Goal: Information Seeking & Learning: Learn about a topic

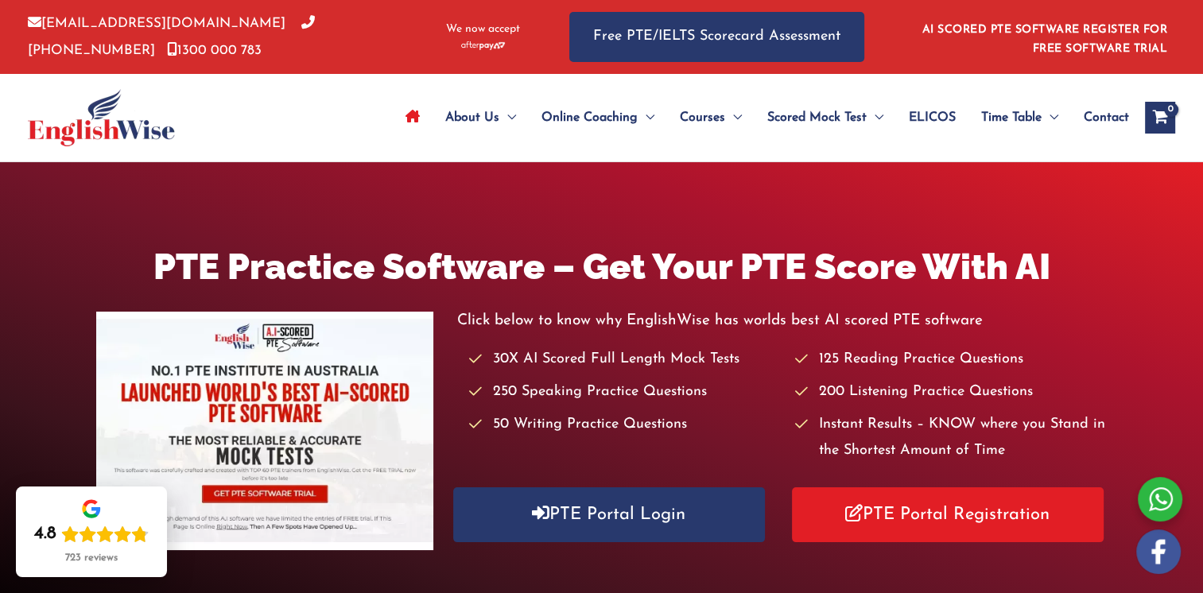
click at [627, 564] on div "PTE Practice Software – Get Your PTE Score With AI Click below to know why Engl…" at bounding box center [601, 398] width 1203 height 472
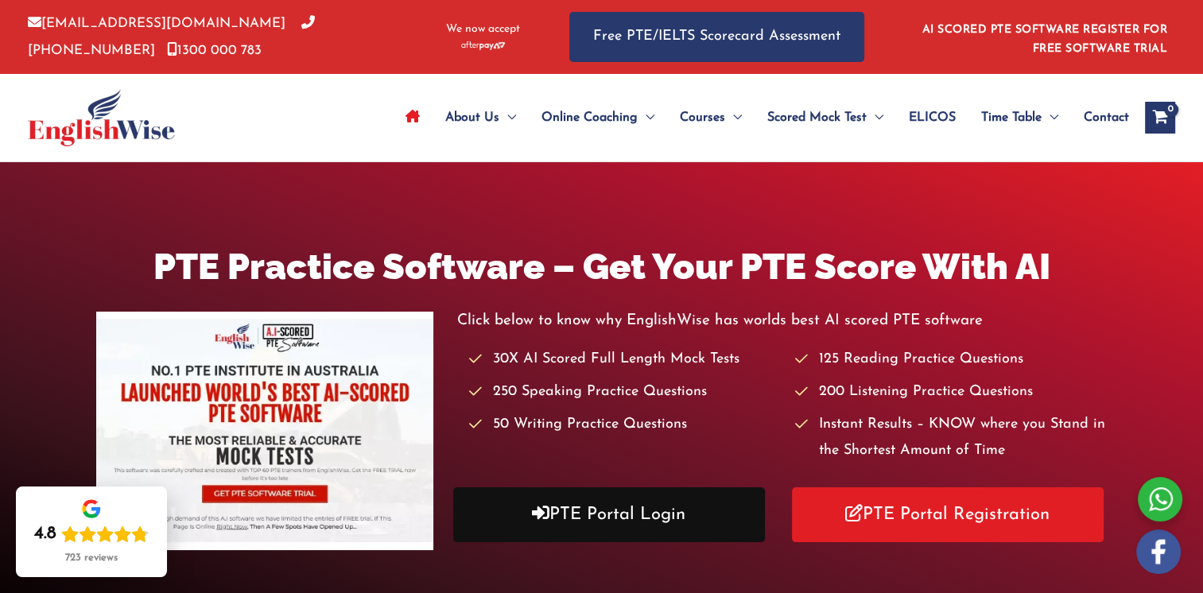
click at [633, 523] on link "PTE Portal Login" at bounding box center [609, 515] width 312 height 55
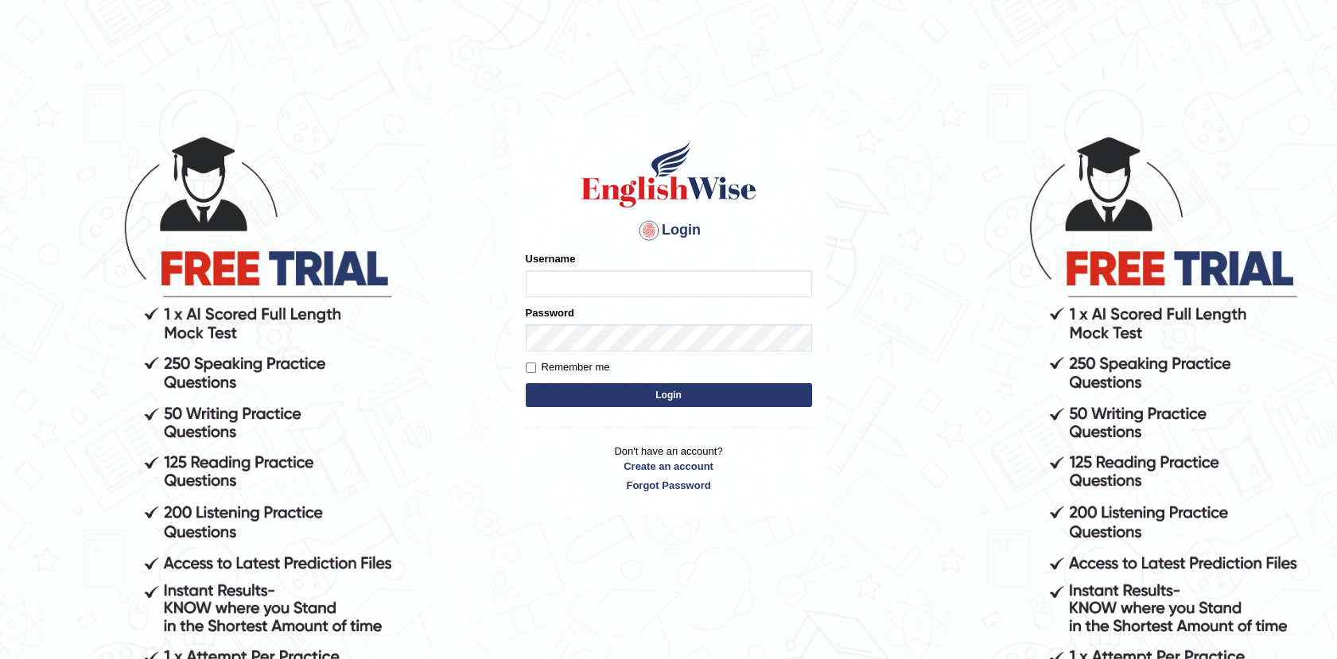
type input "Afreen11"
click at [653, 387] on button "Login" at bounding box center [669, 395] width 286 height 24
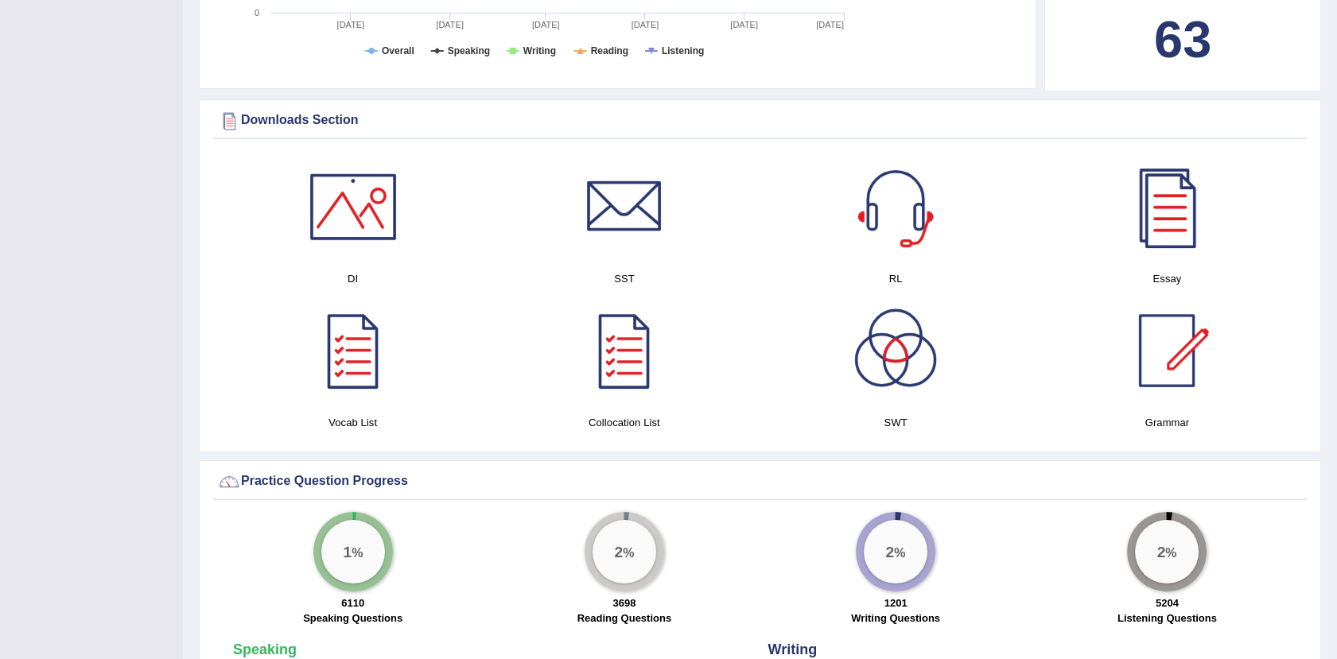
scroll to position [795, 0]
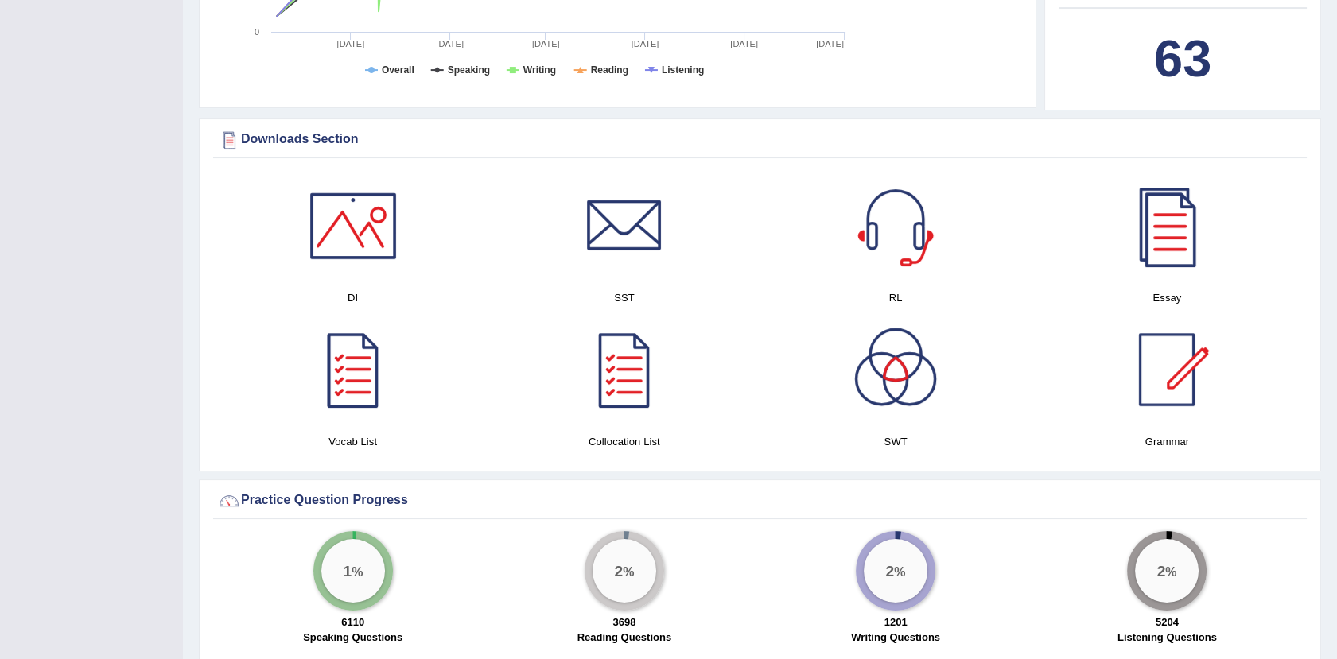
click at [344, 382] on div at bounding box center [352, 369] width 111 height 111
click at [1160, 368] on div at bounding box center [1166, 369] width 111 height 111
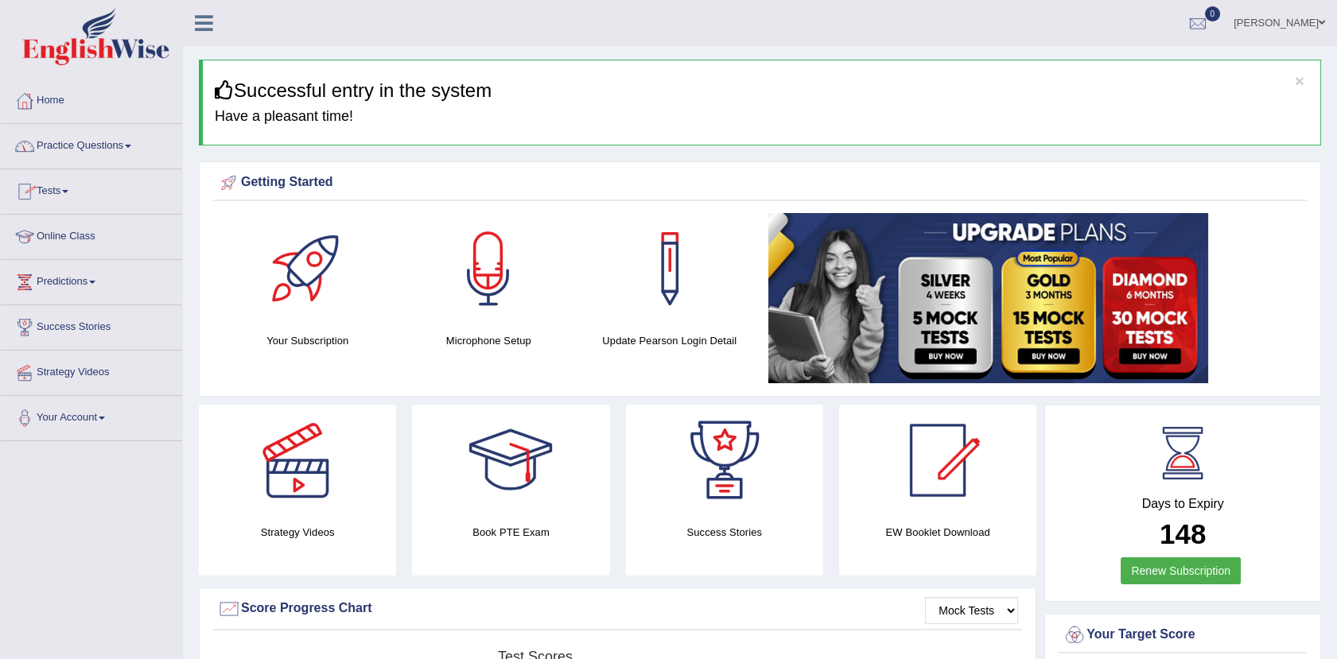
click at [111, 137] on link "Practice Questions" at bounding box center [91, 144] width 181 height 40
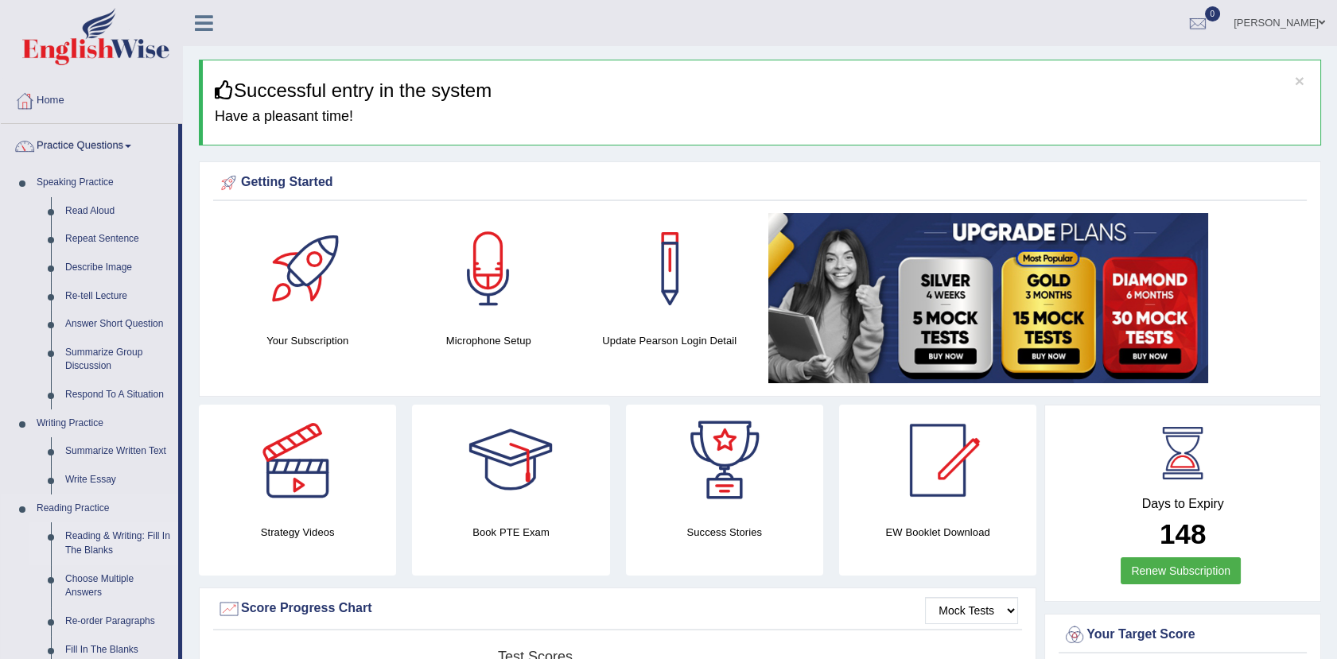
click at [115, 531] on link "Reading & Writing: Fill In The Blanks" at bounding box center [118, 544] width 120 height 42
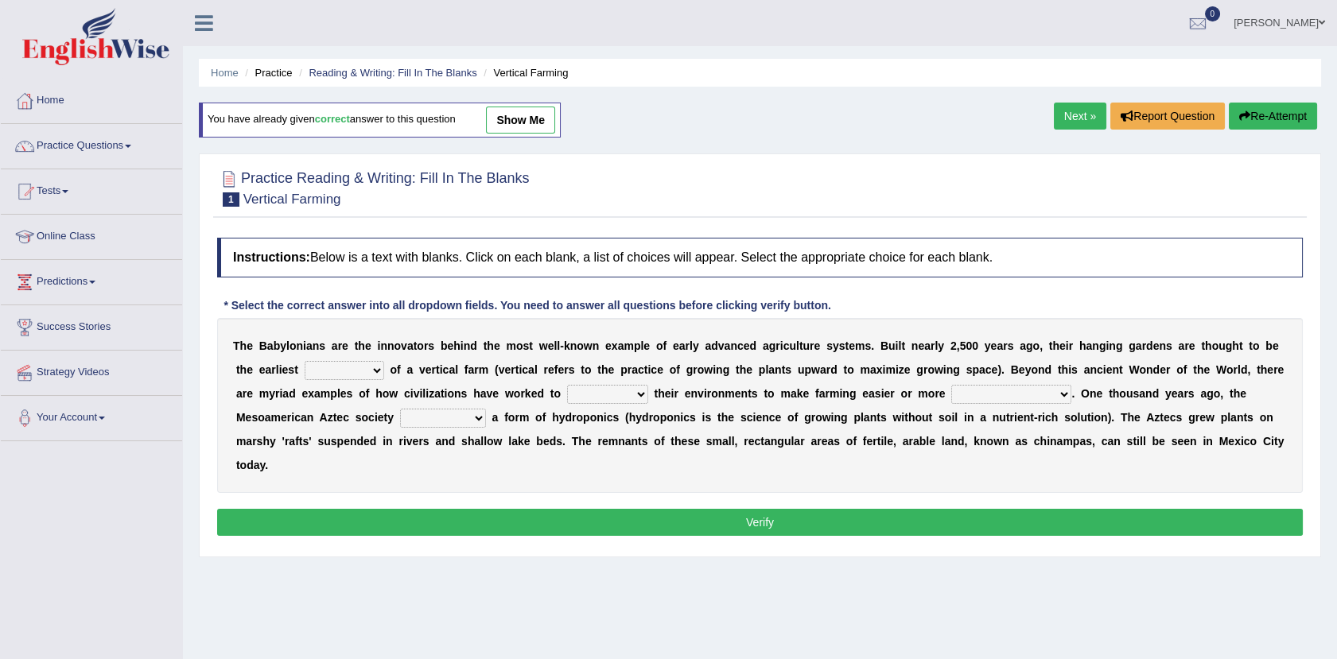
click at [305, 368] on select "prototype failure discredit protocol" at bounding box center [345, 370] width 80 height 19
click at [305, 361] on select "prototype failure discredit protocol" at bounding box center [345, 370] width 80 height 19
click at [305, 369] on select "prototype failure discredit protocol" at bounding box center [345, 370] width 80 height 19
select select "prototype"
click at [305, 361] on select "prototype failure discredit protocol" at bounding box center [345, 370] width 80 height 19
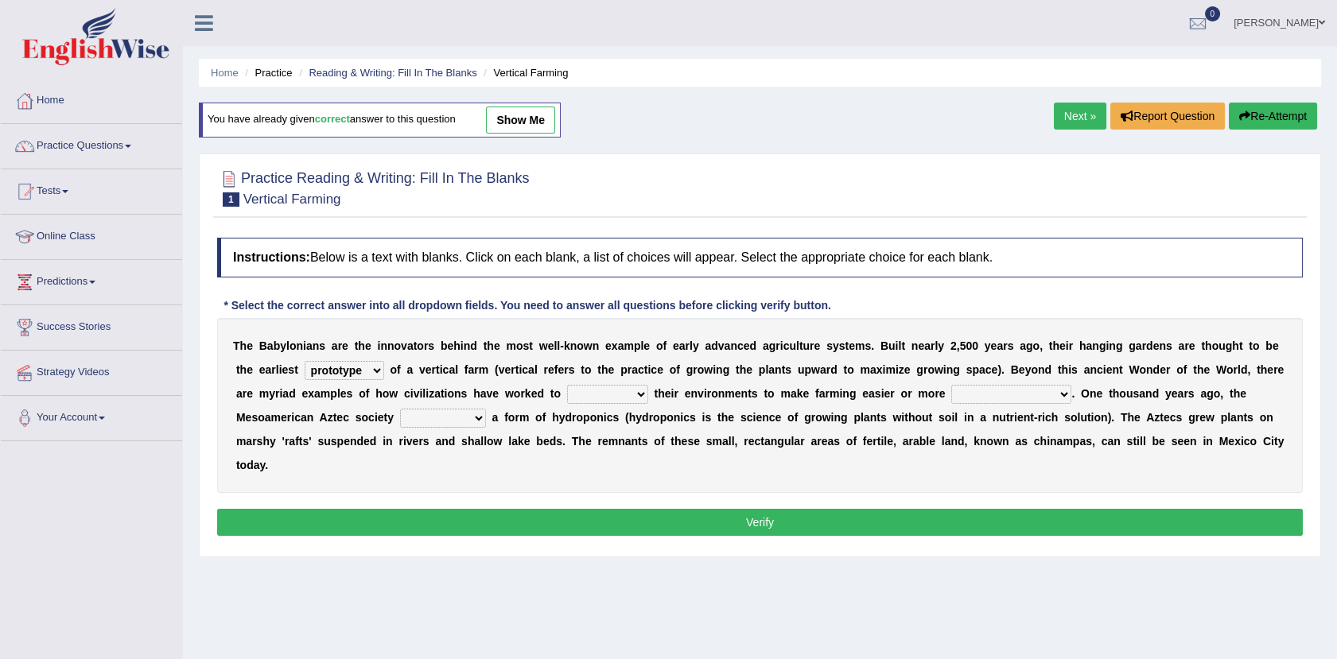
click at [567, 390] on select "manipulate escape respect disarrange" at bounding box center [607, 394] width 81 height 19
select select "manipulate"
click at [567, 385] on select "manipulate escape respect disarrange" at bounding box center [607, 394] width 81 height 19
click at [951, 391] on select "productive constructive connective counterproductive" at bounding box center [1011, 394] width 120 height 19
select select "productive"
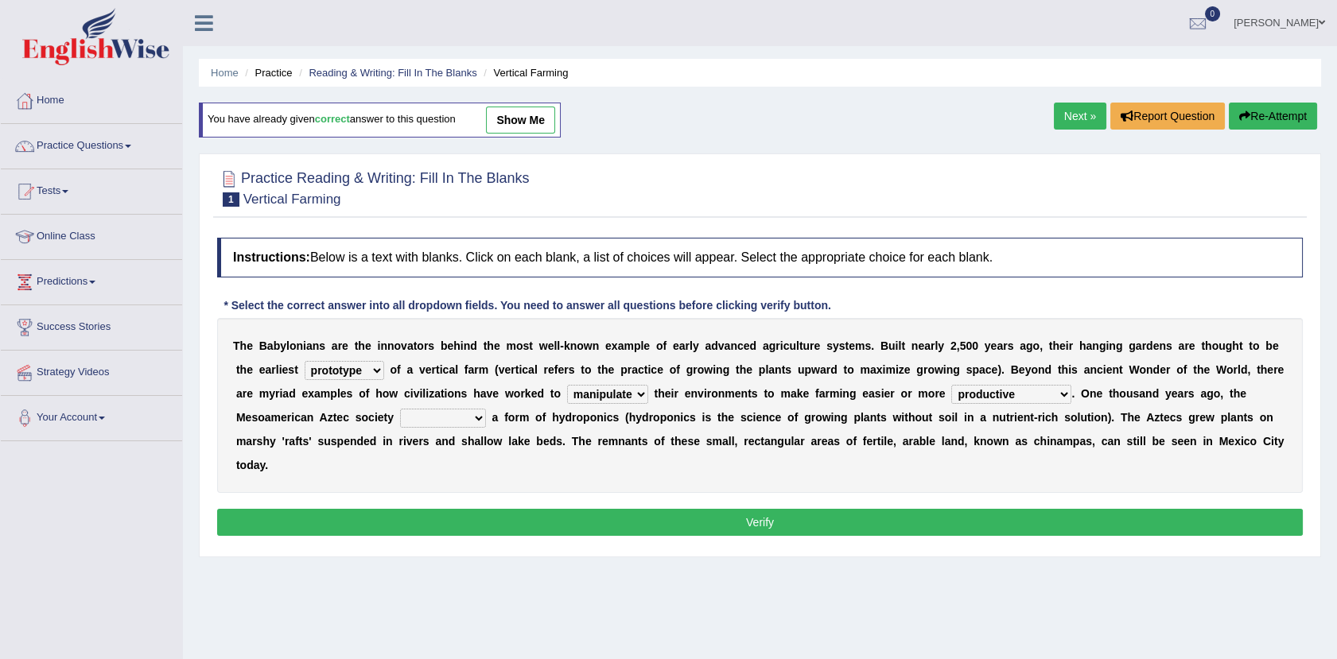
click at [951, 385] on select "productive constructive connective counterproductive" at bounding box center [1011, 394] width 120 height 19
click at [400, 412] on select "domineered volunteered pioneered engineered" at bounding box center [443, 418] width 86 height 19
select select "pioneered"
click at [400, 409] on select "domineered volunteered pioneered engineered" at bounding box center [443, 418] width 86 height 19
click at [538, 509] on button "Verify" at bounding box center [760, 522] width 1086 height 27
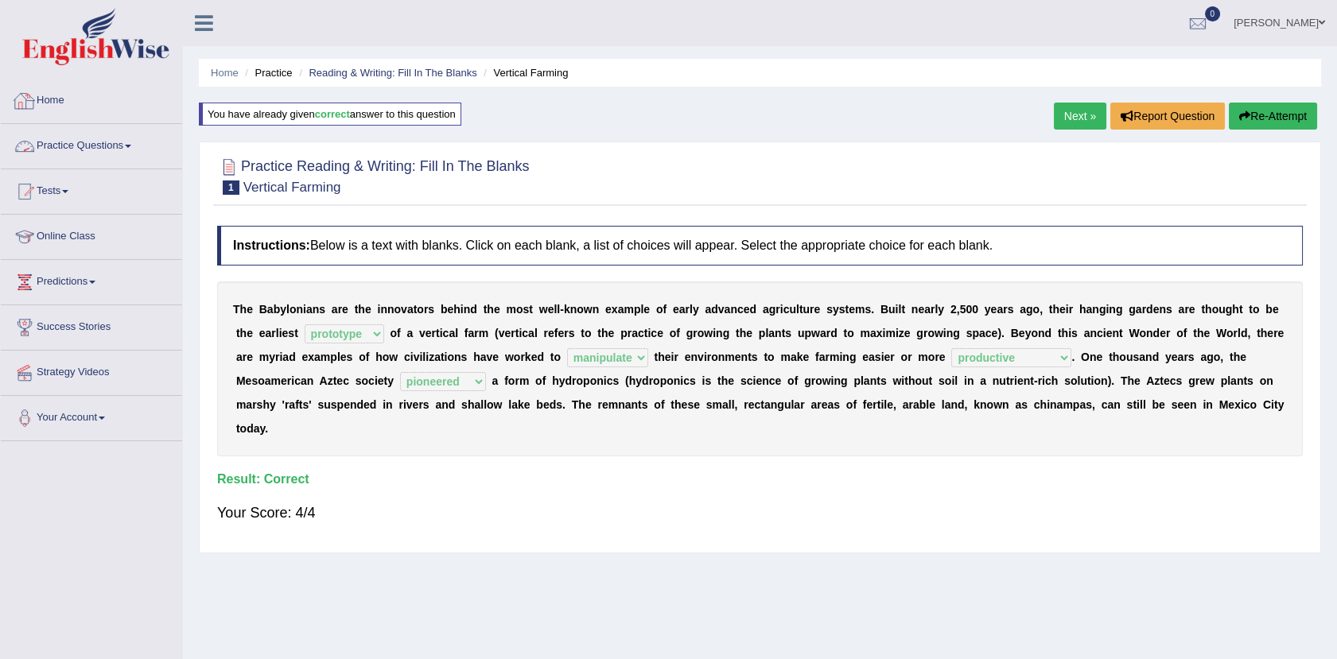
click at [130, 141] on link "Practice Questions" at bounding box center [91, 144] width 181 height 40
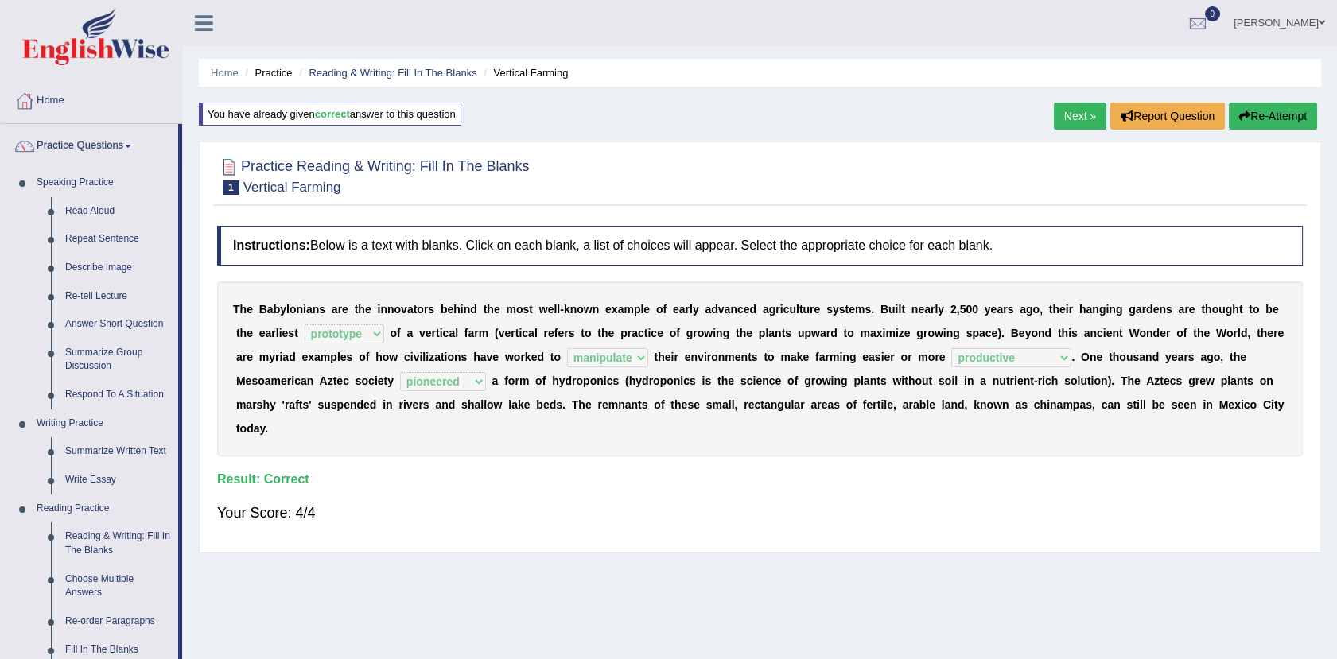
click at [228, 508] on div "Your Score: 4/4" at bounding box center [760, 513] width 1086 height 38
click at [93, 651] on link "Fill In The Blanks" at bounding box center [118, 650] width 120 height 29
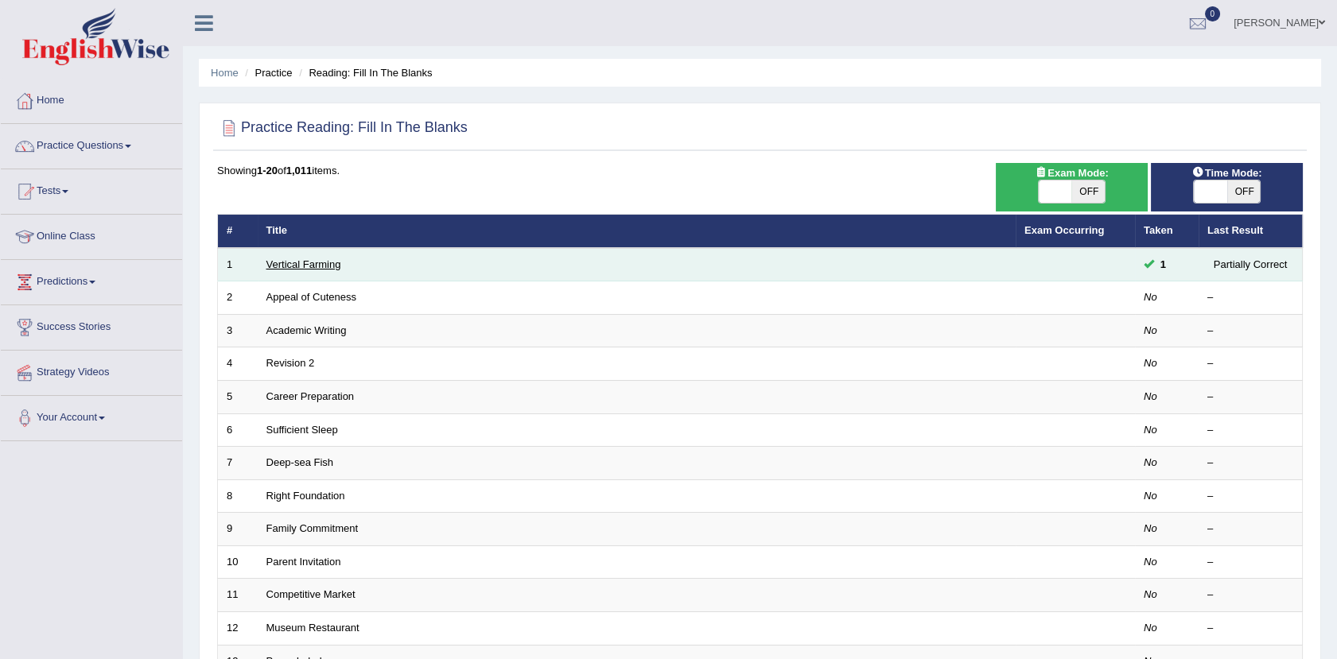
click at [286, 264] on link "Vertical Farming" at bounding box center [303, 264] width 75 height 12
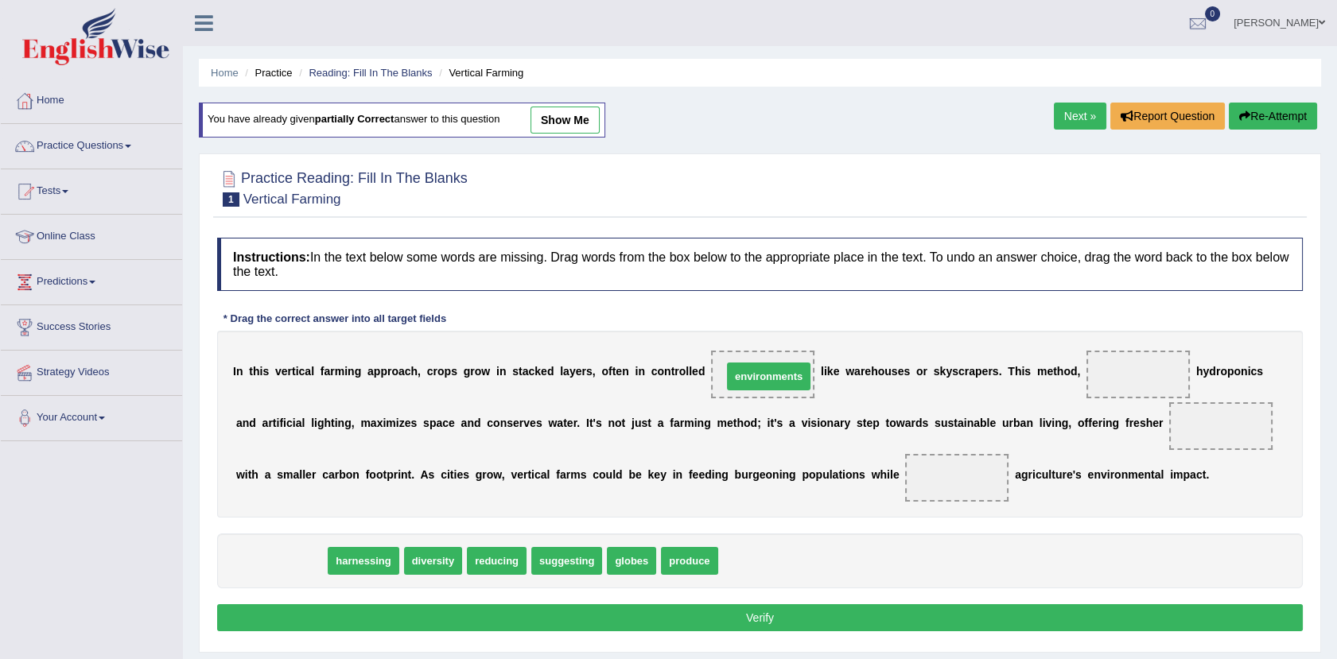
drag, startPoint x: 280, startPoint y: 557, endPoint x: 744, endPoint y: 371, distance: 500.1
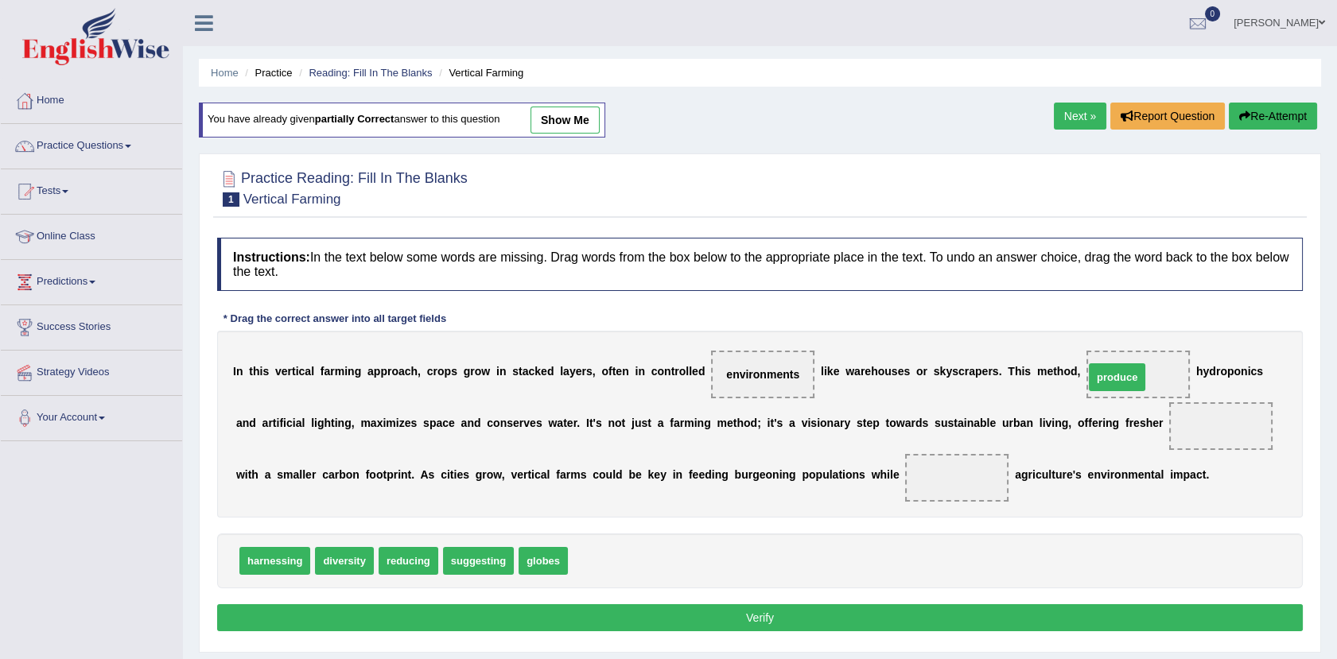
drag, startPoint x: 602, startPoint y: 565, endPoint x: 1117, endPoint y: 382, distance: 546.9
drag, startPoint x: 1117, startPoint y: 382, endPoint x: 1071, endPoint y: 437, distance: 72.2
click at [1071, 437] on div "I n t h i s v e r t i c a l f a r m i n g a p p r o a c h , c r o p s g r o w i…" at bounding box center [760, 424] width 1086 height 187
drag, startPoint x: 346, startPoint y: 564, endPoint x: 1349, endPoint y: 569, distance: 1003.0
click at [1336, 569] on html "Toggle navigation Home Practice Questions Speaking Practice Read Aloud Repeat S…" at bounding box center [668, 329] width 1337 height 659
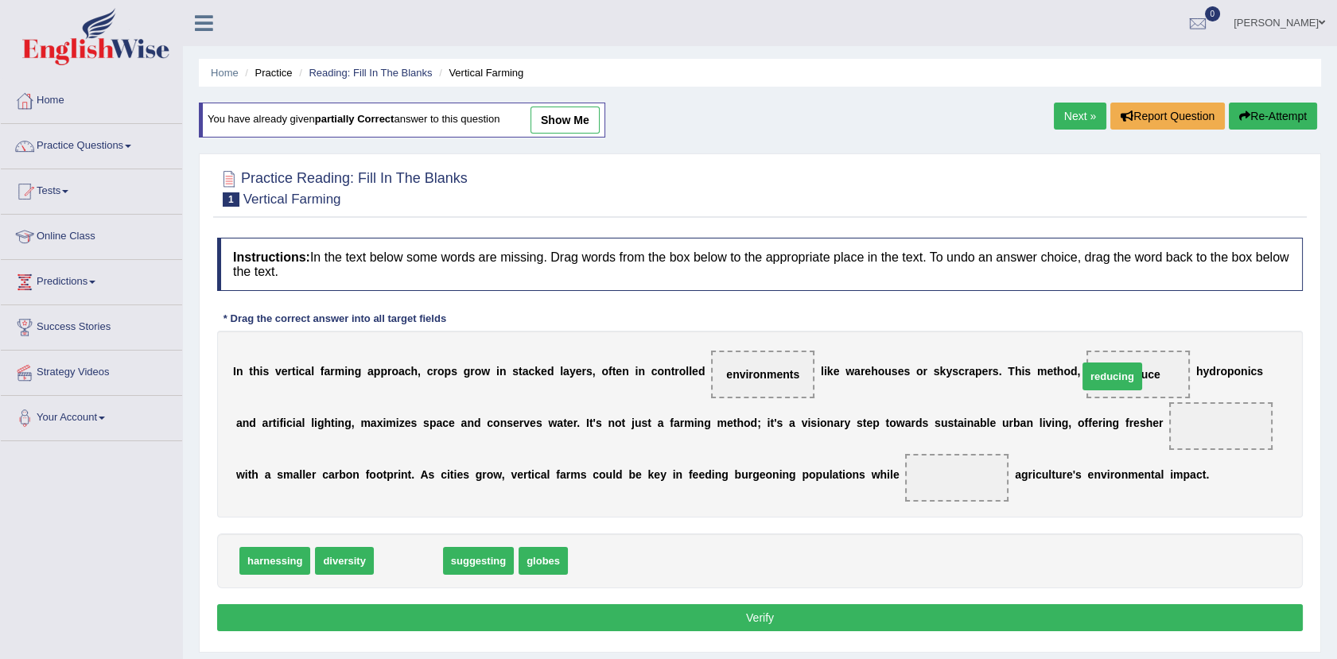
drag, startPoint x: 393, startPoint y: 556, endPoint x: 1076, endPoint y: 367, distance: 708.7
click at [535, 547] on span "produce" at bounding box center [536, 561] width 56 height 28
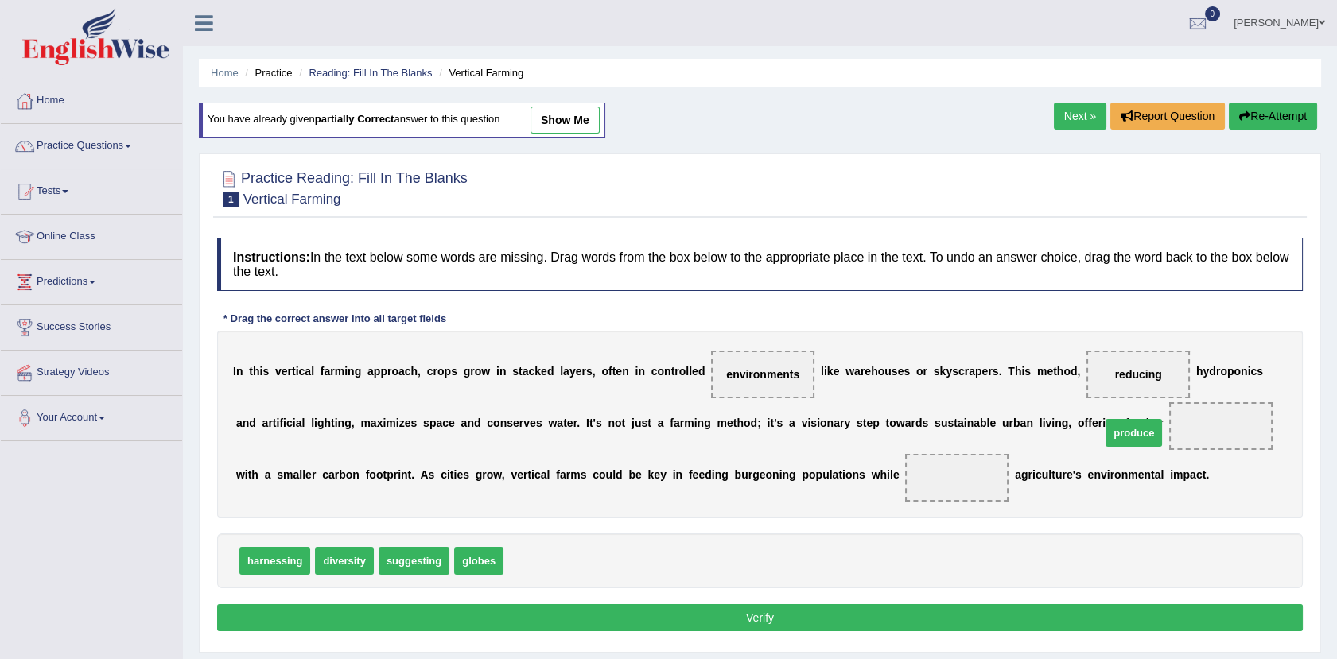
drag, startPoint x: 535, startPoint y: 547, endPoint x: 1128, endPoint y: 418, distance: 606.6
drag, startPoint x: 1082, startPoint y: 375, endPoint x: 764, endPoint y: 469, distance: 331.9
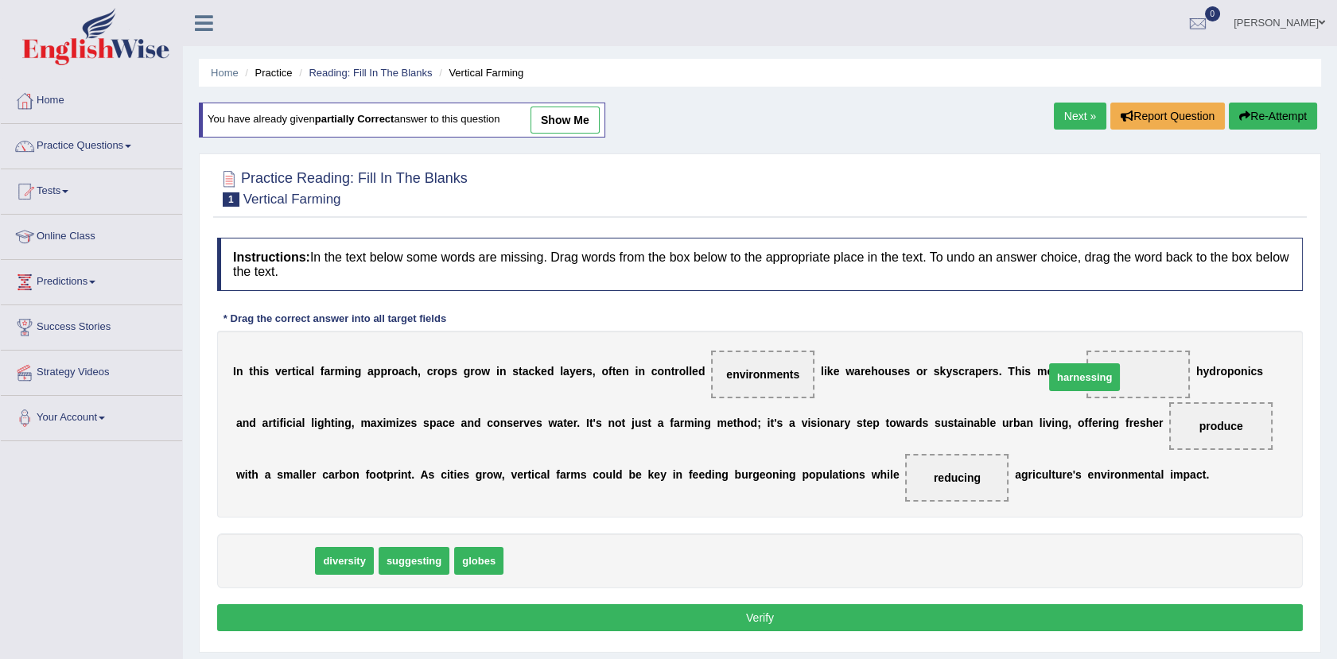
drag, startPoint x: 268, startPoint y: 569, endPoint x: 1078, endPoint y: 385, distance: 830.3
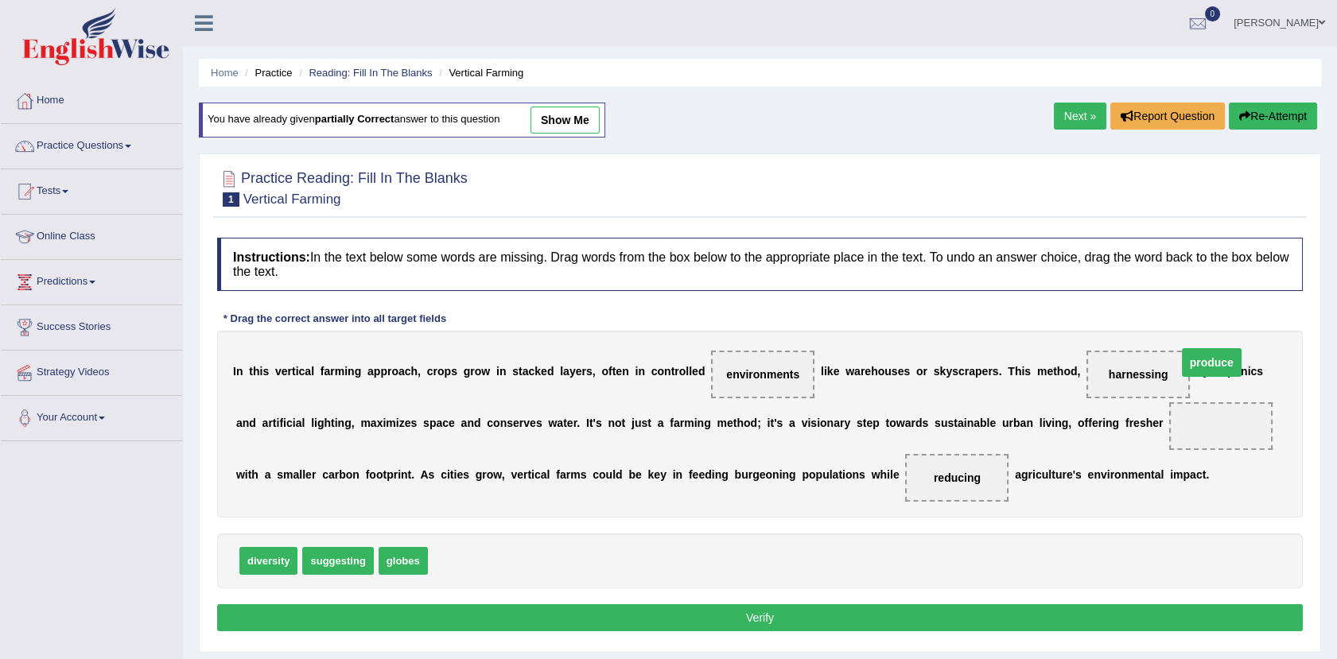
drag, startPoint x: 1092, startPoint y: 423, endPoint x: 1082, endPoint y: 360, distance: 63.6
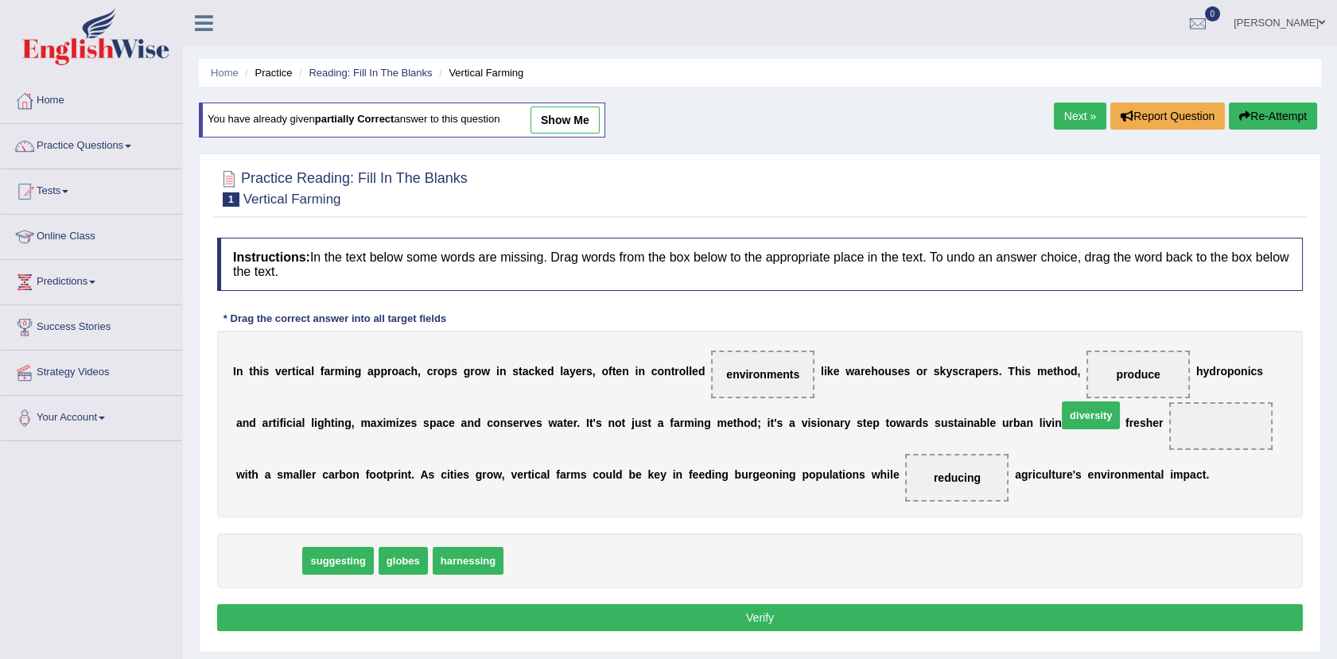
drag, startPoint x: 263, startPoint y: 553, endPoint x: 1086, endPoint y: 407, distance: 835.2
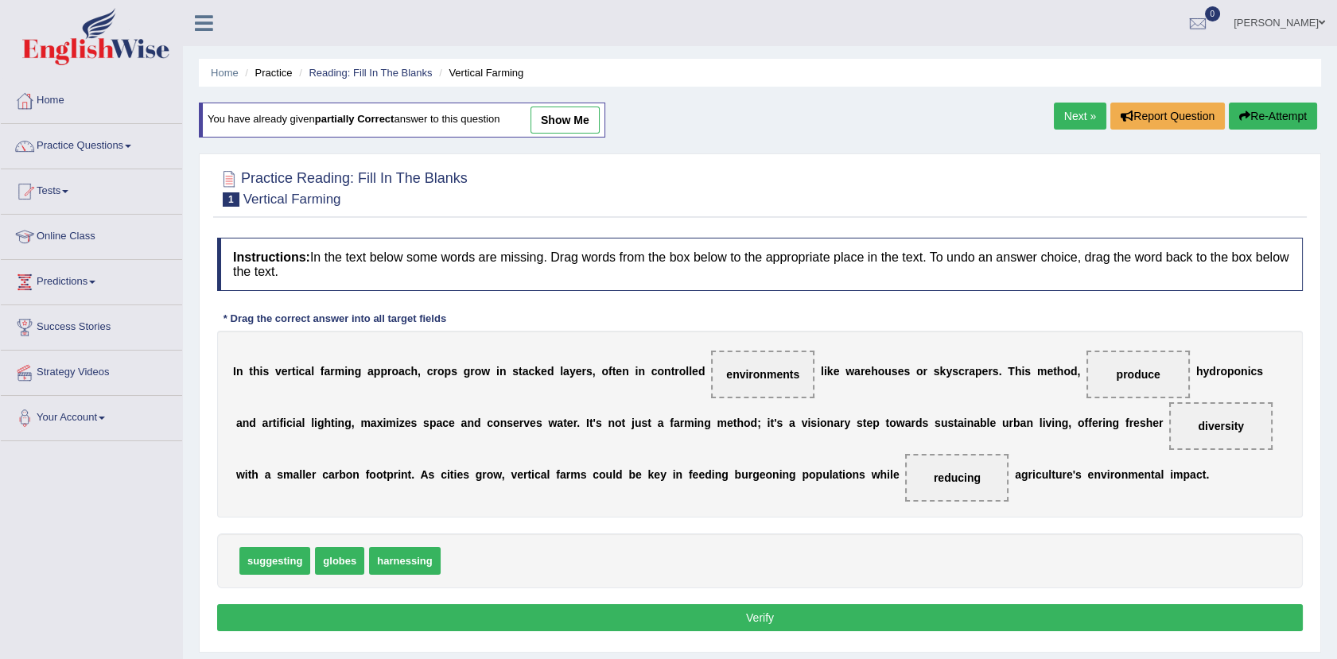
click at [739, 607] on button "Verify" at bounding box center [760, 617] width 1086 height 27
